Goal: Communication & Community: Answer question/provide support

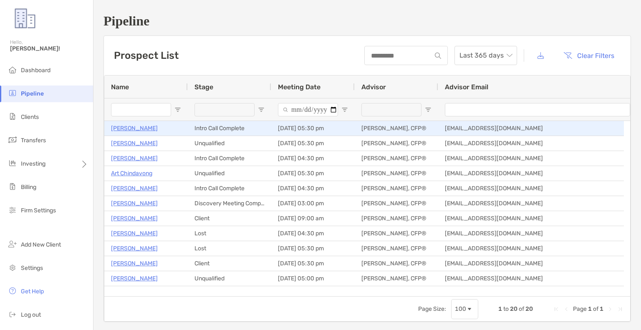
click at [137, 127] on p "[PERSON_NAME]" at bounding box center [134, 128] width 47 height 10
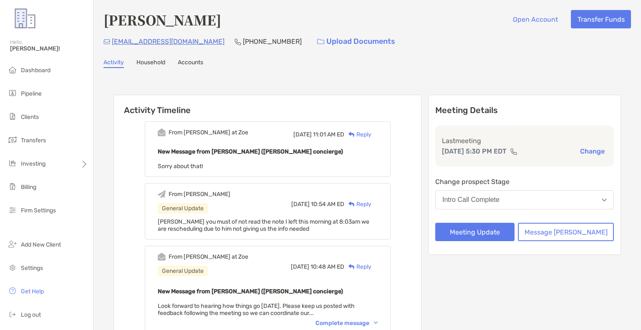
click at [547, 198] on button "Intro Call Complete" at bounding box center [524, 199] width 178 height 19
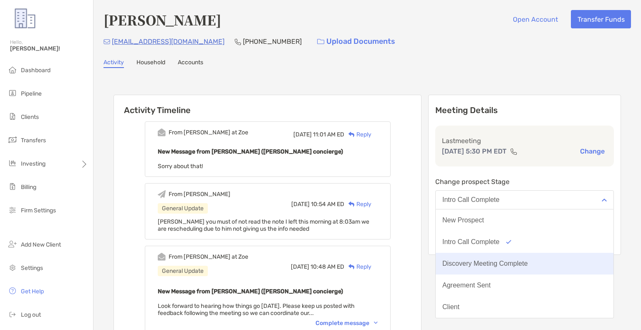
click at [528, 260] on div "Discovery Meeting Complete" at bounding box center [484, 264] width 85 height 8
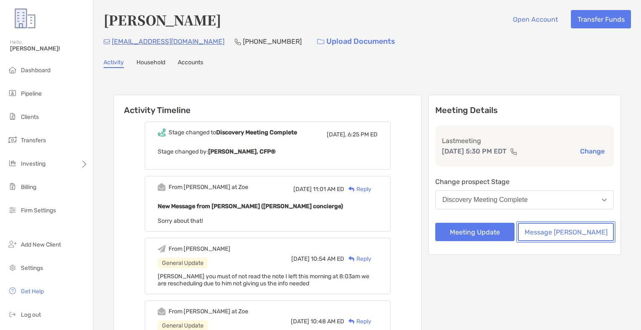
click at [568, 231] on button "Message [PERSON_NAME]" at bounding box center [565, 232] width 96 height 18
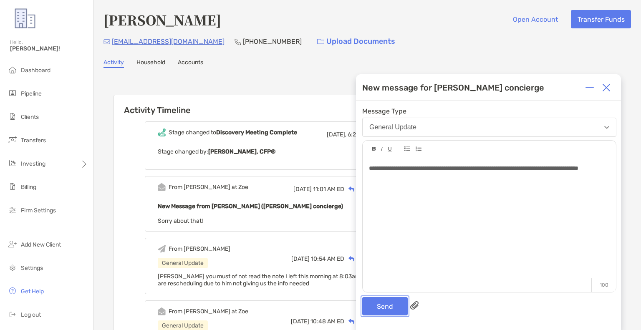
click at [385, 309] on button "Send" at bounding box center [384, 306] width 45 height 18
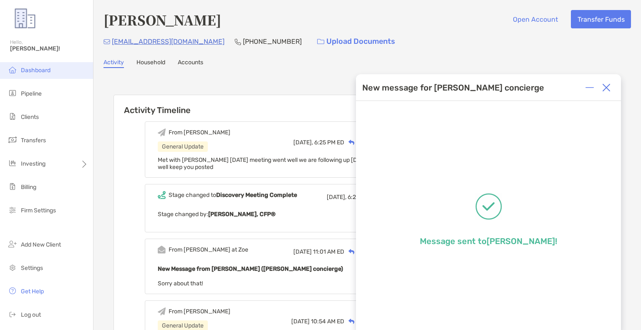
click at [32, 66] on li "Dashboard" at bounding box center [46, 70] width 93 height 17
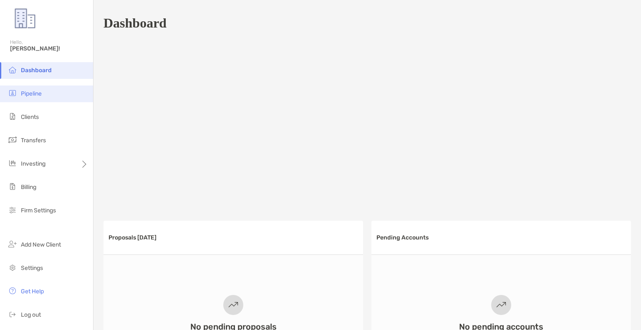
click at [37, 95] on span "Pipeline" at bounding box center [31, 93] width 21 height 7
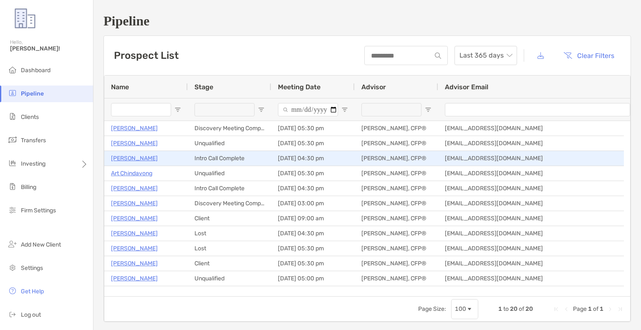
click at [136, 156] on p "Todd Proctor" at bounding box center [134, 158] width 47 height 10
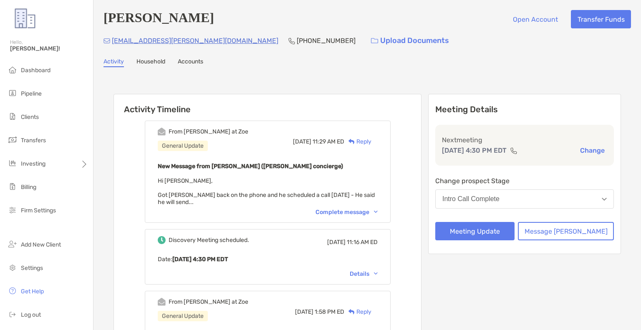
click at [240, 200] on div "New Message from Brendan Connors (Zoe concierge) Hi Erik, Got Todd back on the …" at bounding box center [268, 183] width 220 height 45
click at [353, 211] on div "Complete message" at bounding box center [346, 211] width 62 height 7
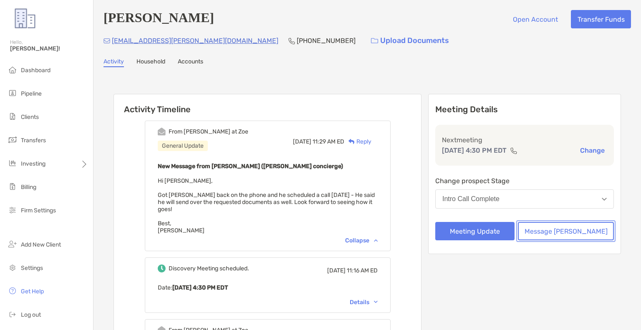
click at [577, 233] on button "Message [PERSON_NAME]" at bounding box center [565, 231] width 96 height 18
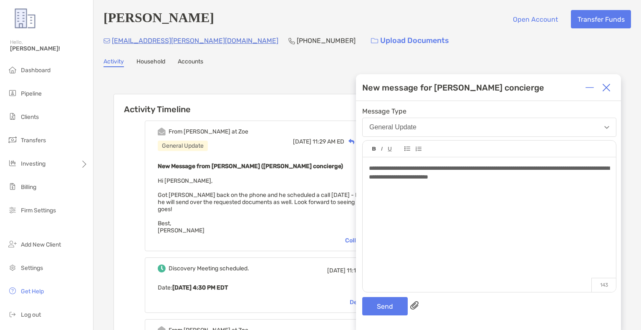
click at [557, 176] on div "**********" at bounding box center [489, 173] width 240 height 18
click at [392, 305] on button "Send" at bounding box center [384, 306] width 45 height 18
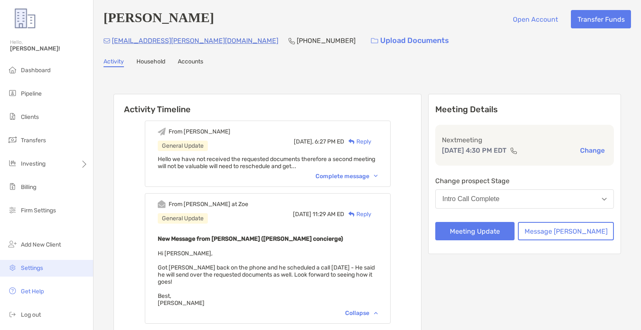
click at [25, 269] on span "Settings" at bounding box center [32, 267] width 22 height 7
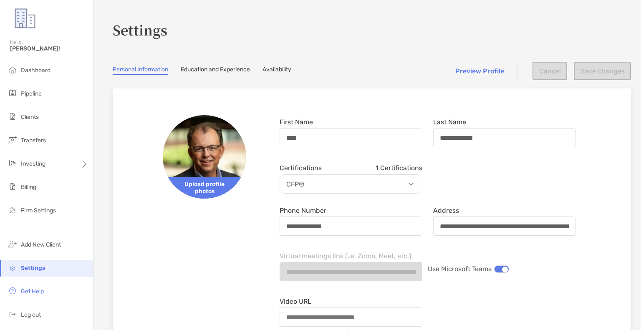
click at [289, 70] on link "Availability" at bounding box center [276, 70] width 29 height 9
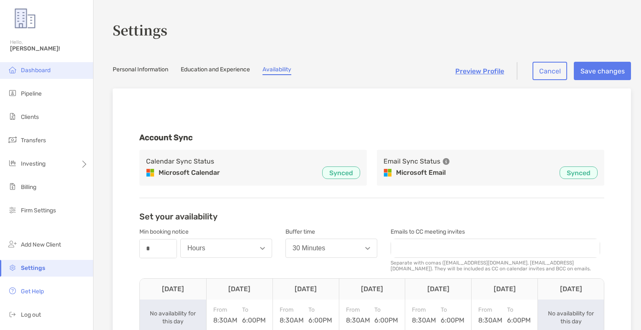
click at [28, 68] on span "Dashboard" at bounding box center [36, 70] width 30 height 7
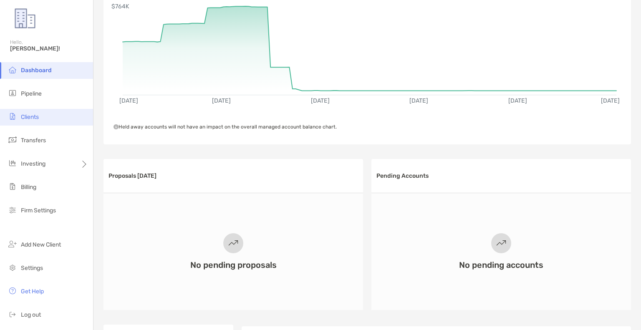
scroll to position [42, 0]
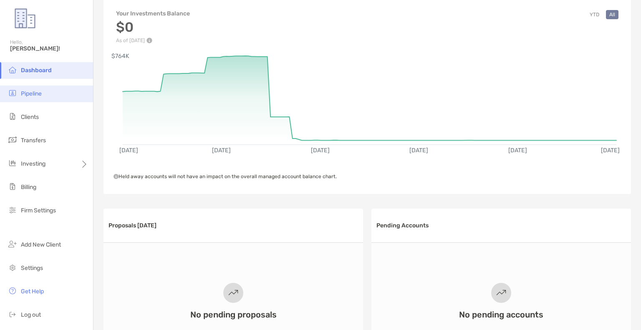
click at [37, 98] on li "Pipeline" at bounding box center [46, 93] width 93 height 17
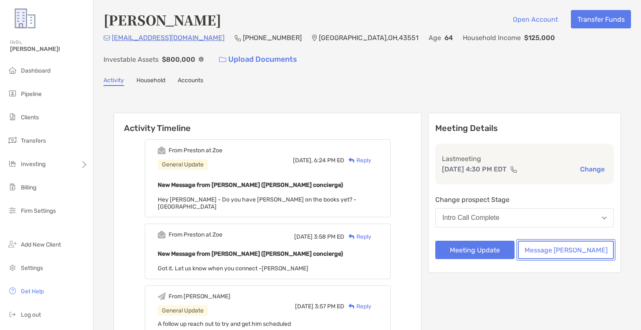
click at [590, 250] on button "Message [PERSON_NAME]" at bounding box center [565, 250] width 96 height 18
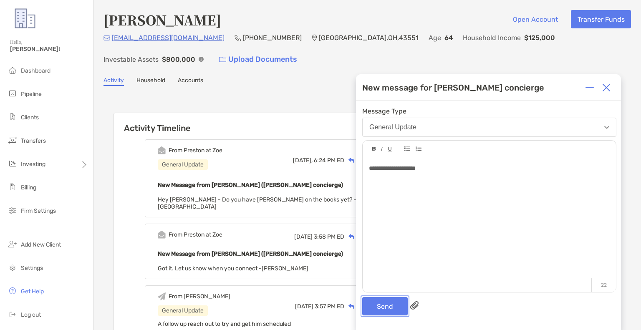
click at [383, 306] on button "Send" at bounding box center [384, 306] width 45 height 18
